Goal: Task Accomplishment & Management: Manage account settings

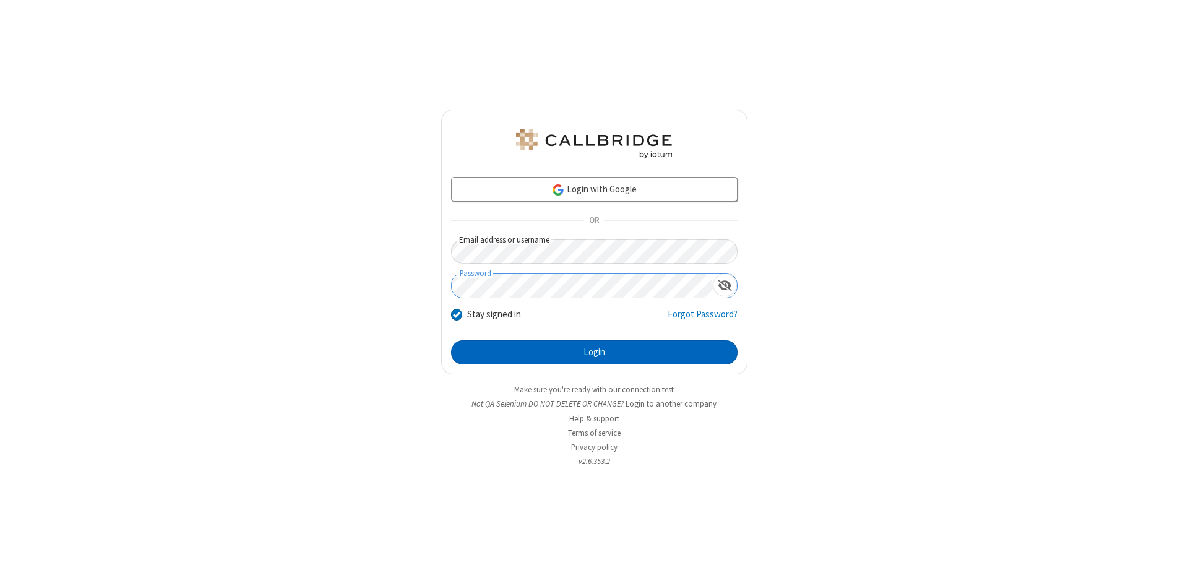
click at [594, 353] on button "Login" at bounding box center [594, 352] width 286 height 25
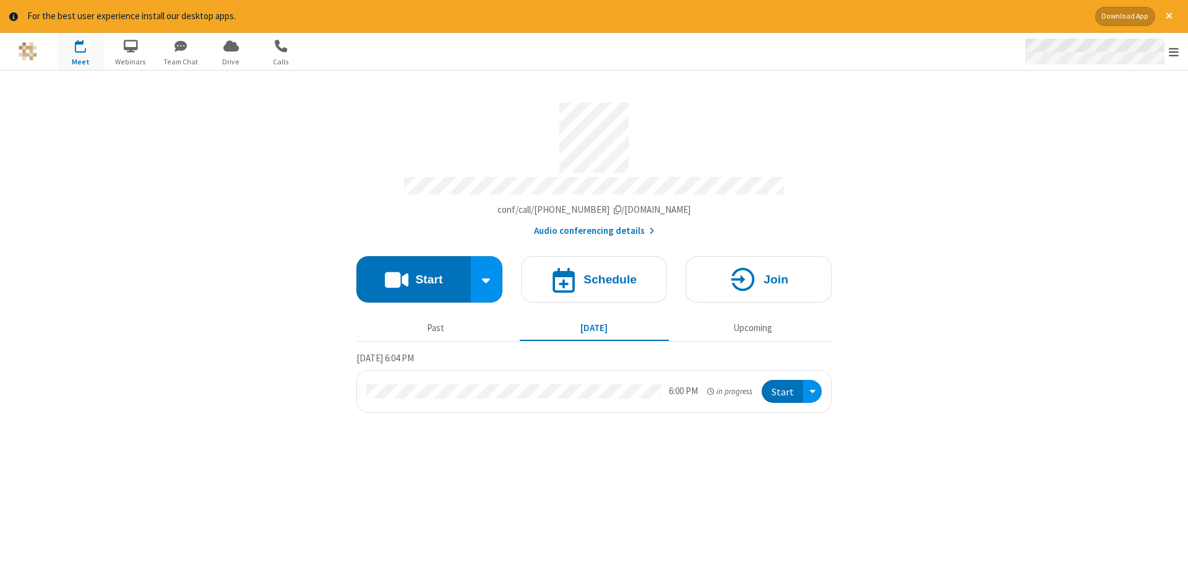
click at [1174, 52] on span "Open menu" at bounding box center [1174, 52] width 10 height 12
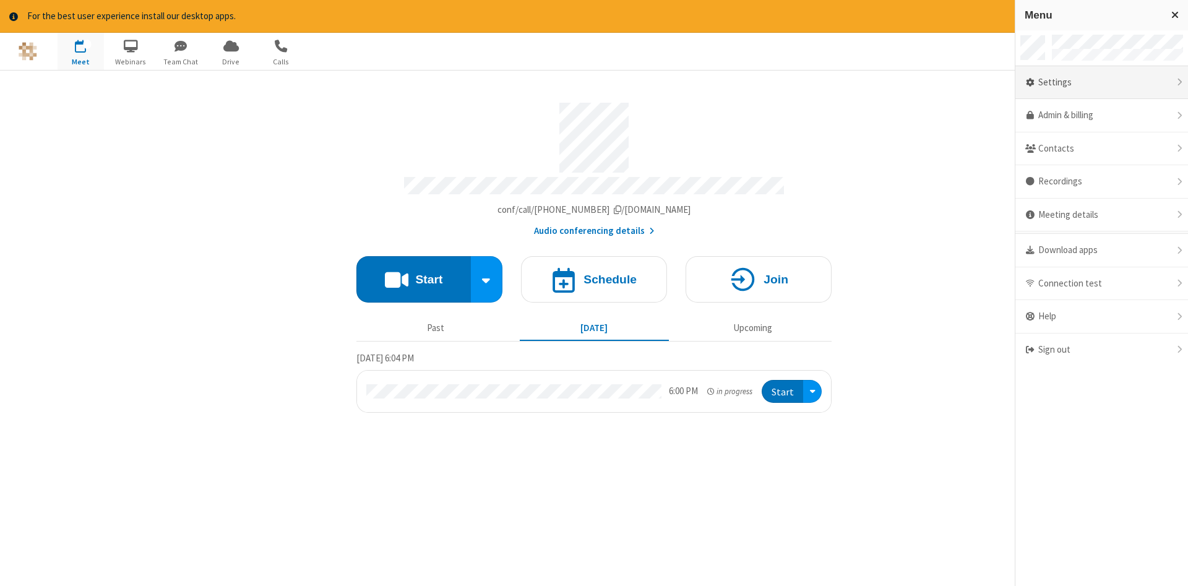
click at [1101, 82] on div "Settings" at bounding box center [1101, 82] width 173 height 33
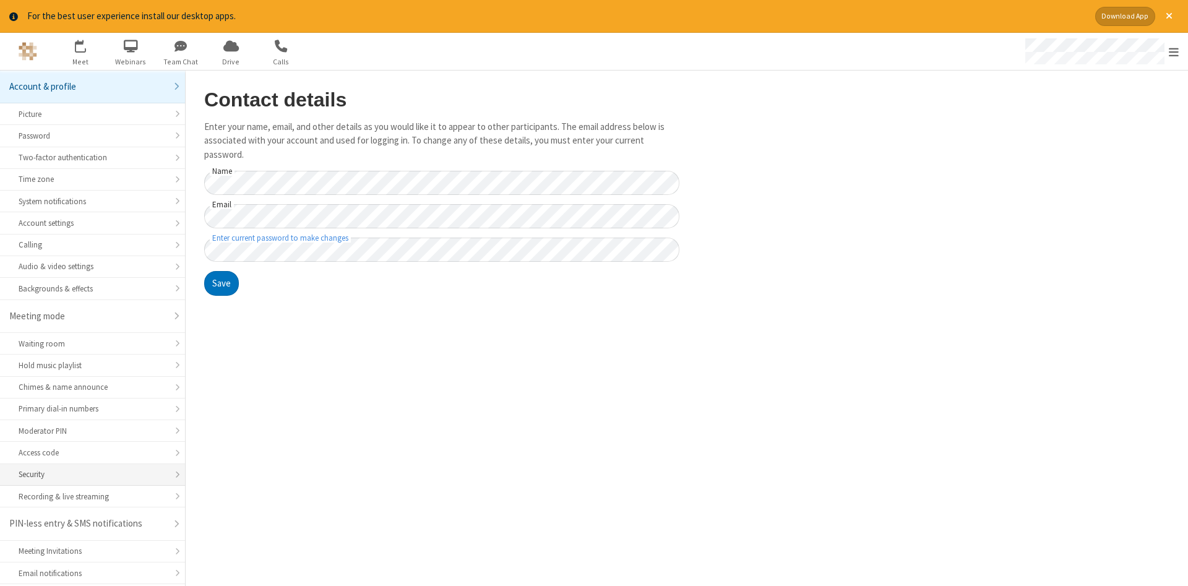
click at [92, 468] on div "Security" at bounding box center [93, 474] width 148 height 12
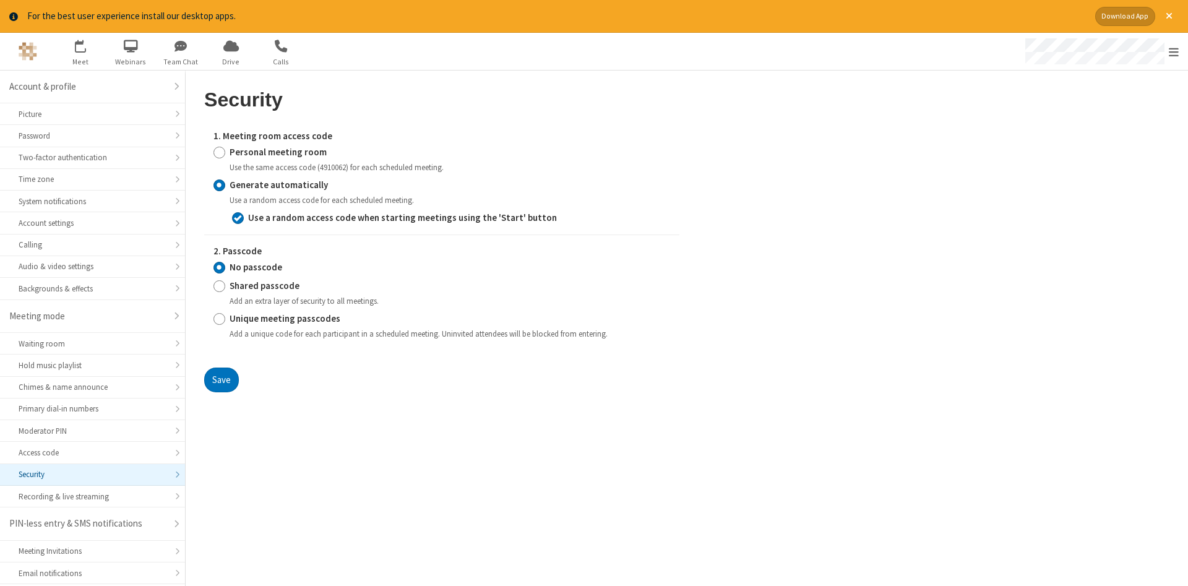
scroll to position [31, 0]
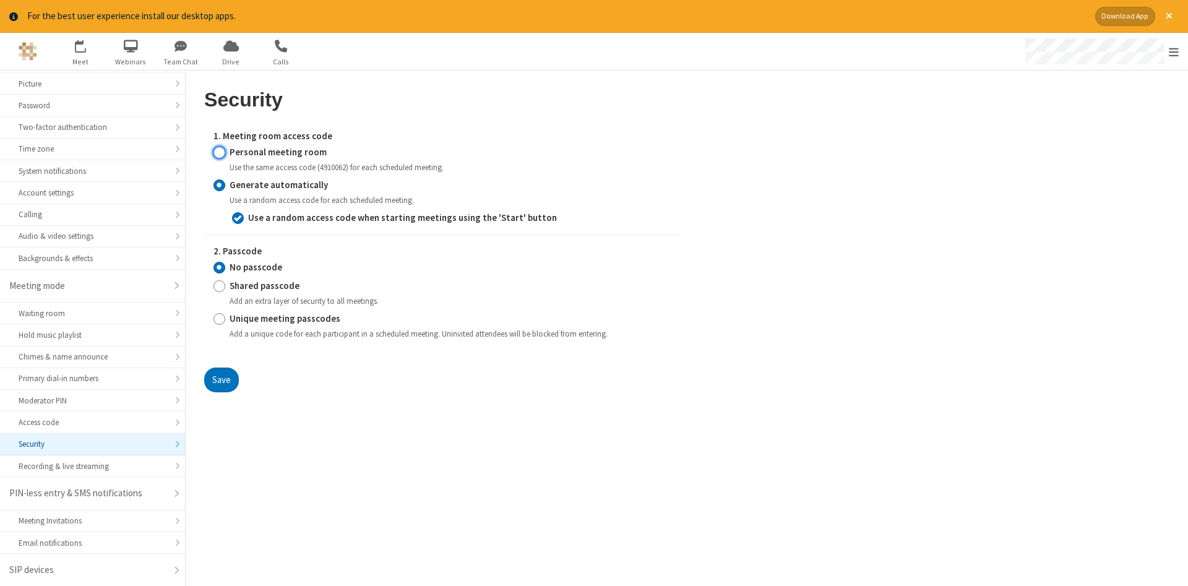
click at [219, 152] on input "Personal meeting room" at bounding box center [219, 151] width 12 height 13
radio input "true"
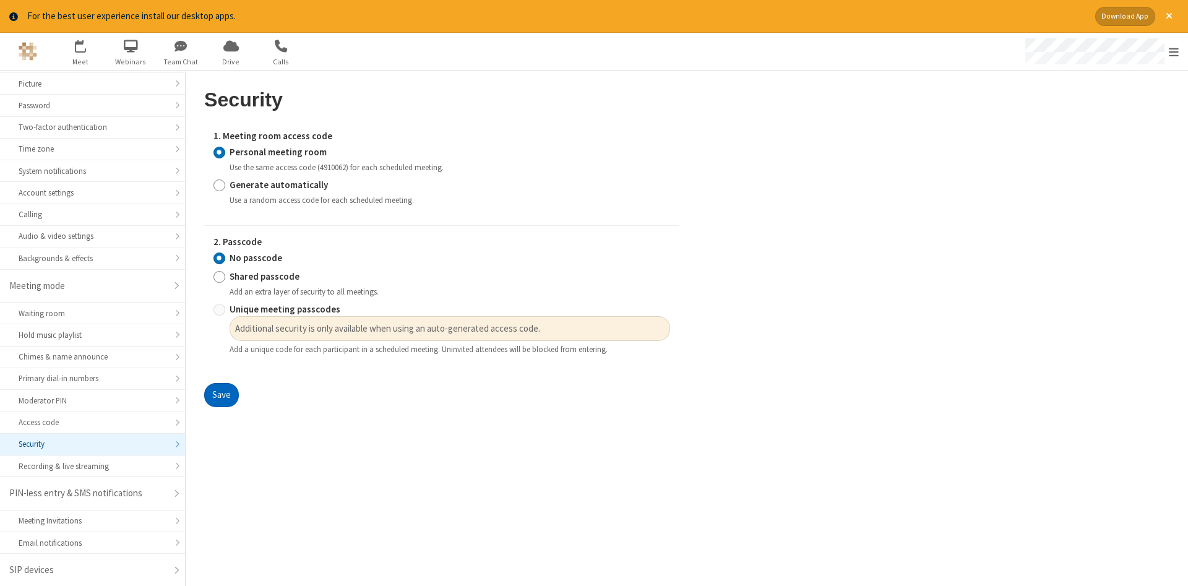
click at [221, 395] on button "Save" at bounding box center [221, 395] width 35 height 25
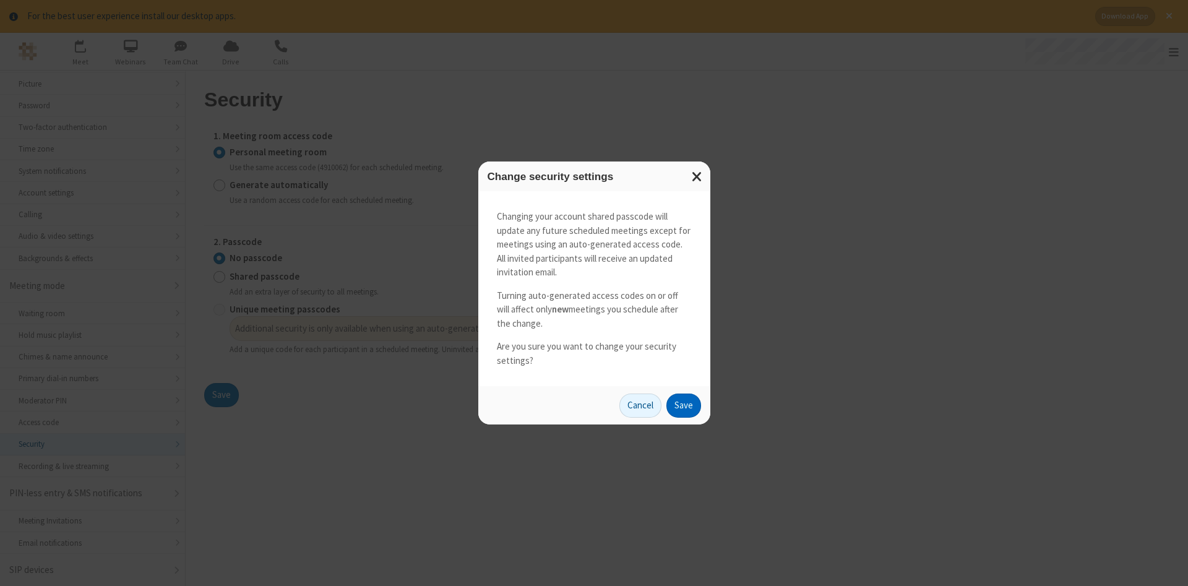
click at [683, 405] on button "Save" at bounding box center [683, 405] width 35 height 25
